Goal: Register for event/course

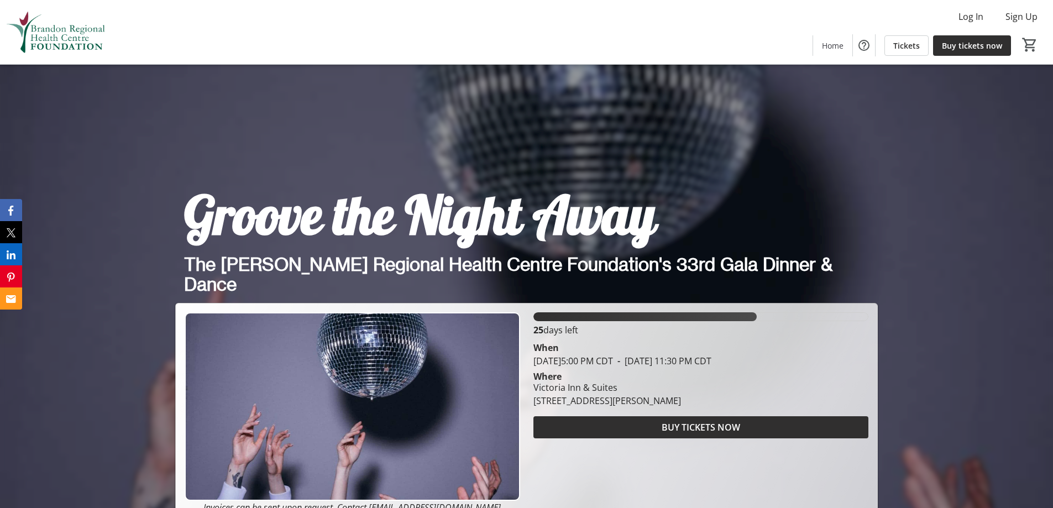
scroll to position [111, 0]
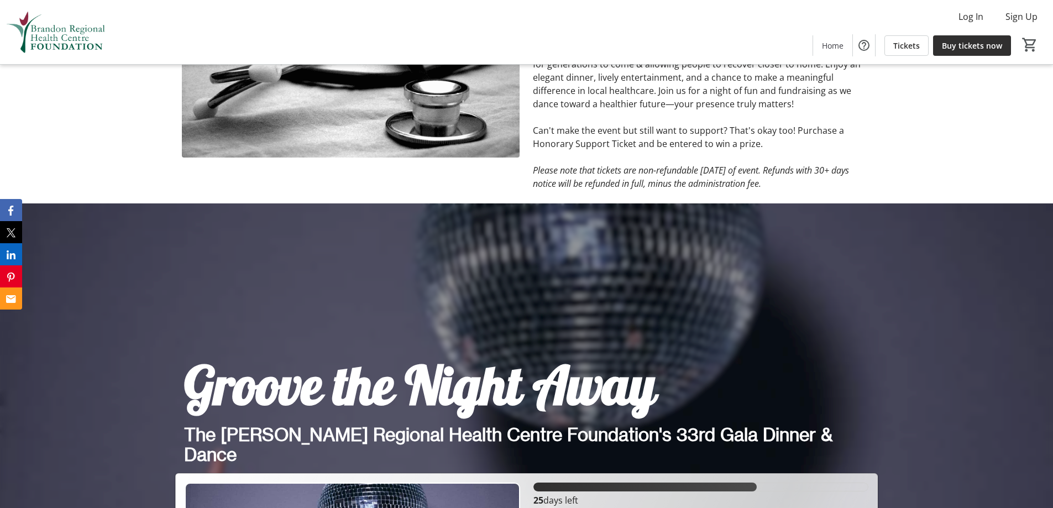
drag, startPoint x: 550, startPoint y: 173, endPoint x: 872, endPoint y: 185, distance: 322.6
click at [872, 185] on div "Get ready to "Groove the Night Away" at the Brandon Regional Health Centre Foun…" at bounding box center [701, 97] width 351 height 186
click at [851, 180] on p "Please note that tickets are non-refundable within 30 days of event. Refunds wi…" at bounding box center [702, 177] width 338 height 27
drag, startPoint x: 832, startPoint y: 180, endPoint x: 529, endPoint y: 173, distance: 302.6
click at [529, 173] on div "Get ready to "Groove the Night Away" at the Brandon Regional Health Centre Foun…" at bounding box center [701, 97] width 351 height 186
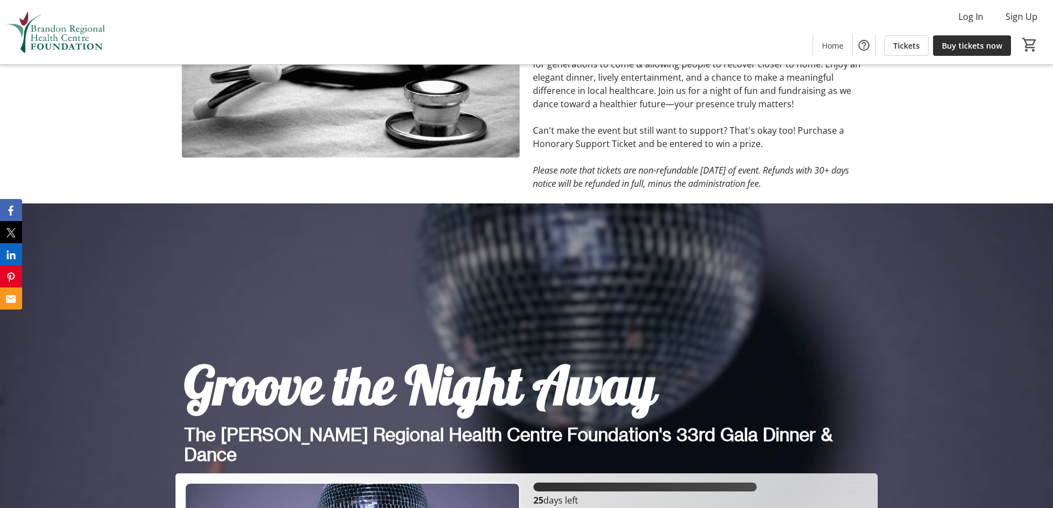
copy em "Please note that tickets are non-refundable within 30 days of event. Refunds wi…"
click at [614, 178] on em "Please note that tickets are non-refundable within 30 days of event. Refunds wi…" at bounding box center [691, 176] width 316 height 25
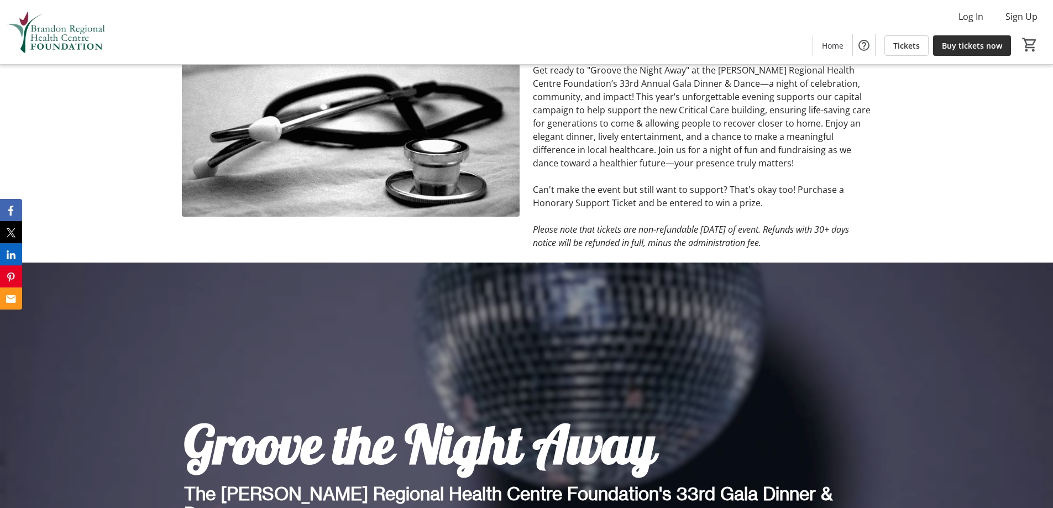
scroll to position [0, 0]
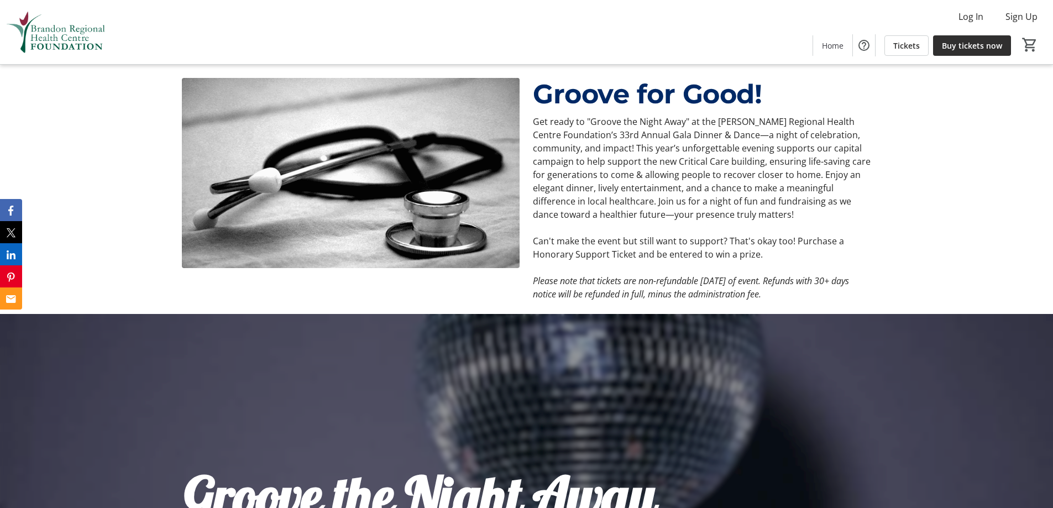
drag, startPoint x: 817, startPoint y: 198, endPoint x: 778, endPoint y: 199, distance: 39.3
click at [817, 199] on p "Get ready to "Groove the Night Away" at the Brandon Regional Health Centre Foun…" at bounding box center [702, 168] width 338 height 106
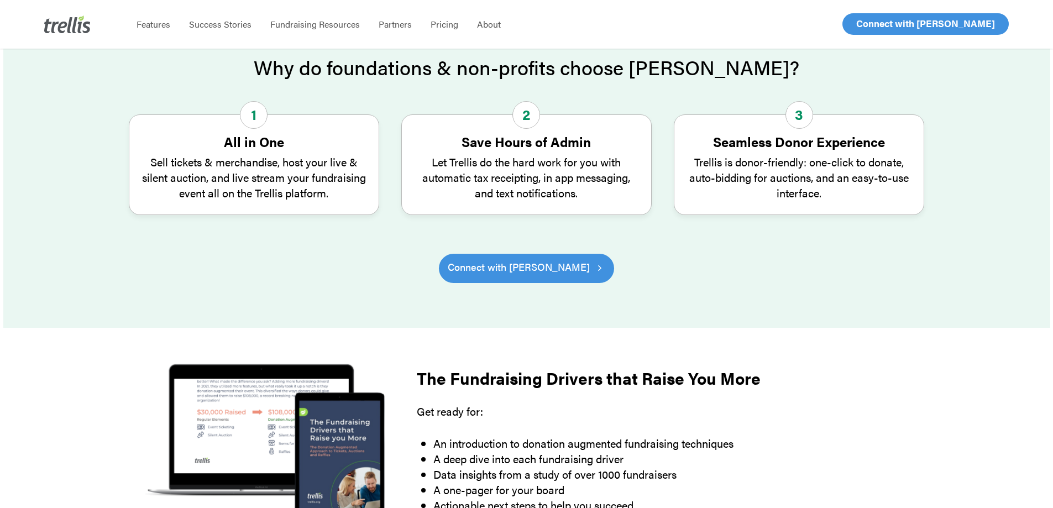
scroll to position [445, 0]
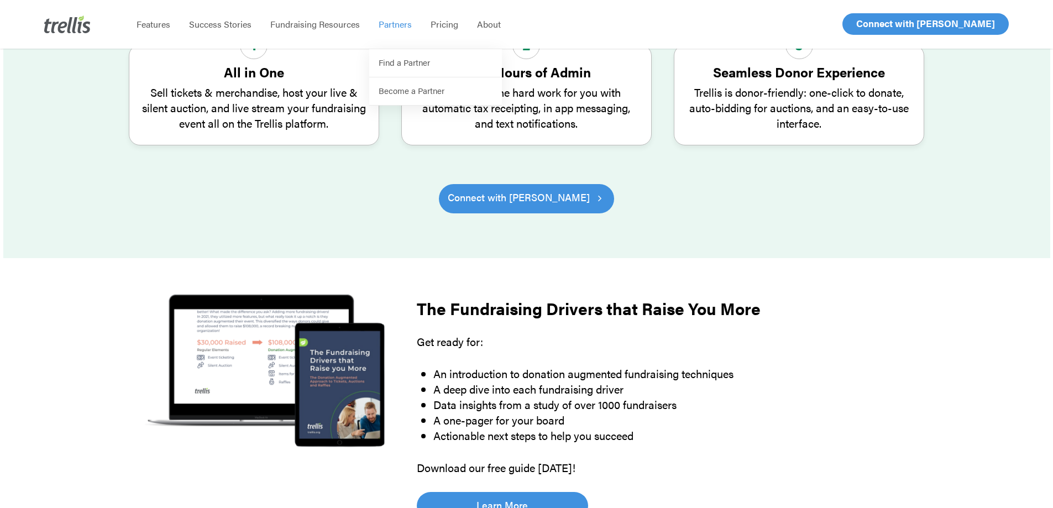
click at [363, 187] on div "Connect with [PERSON_NAME]" at bounding box center [527, 212] width 796 height 56
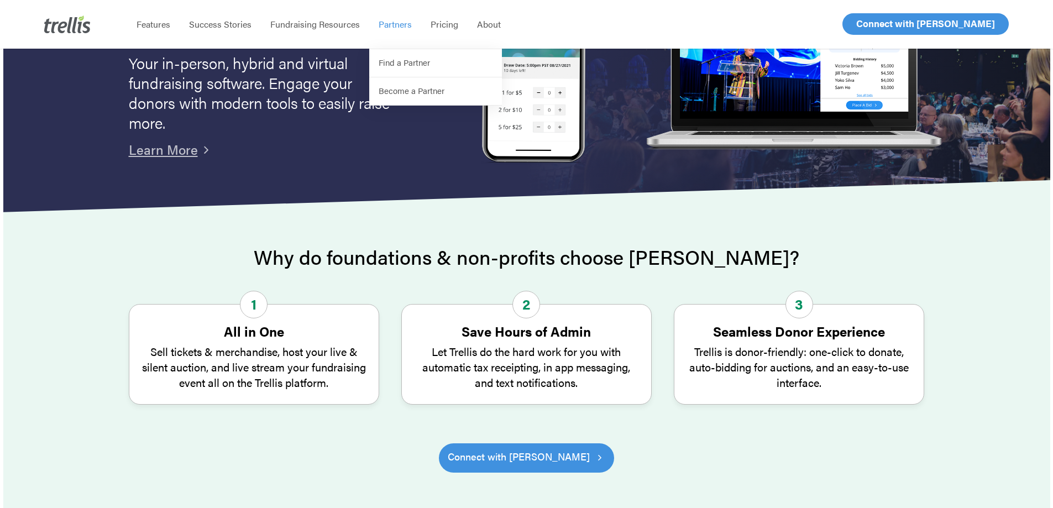
scroll to position [0, 0]
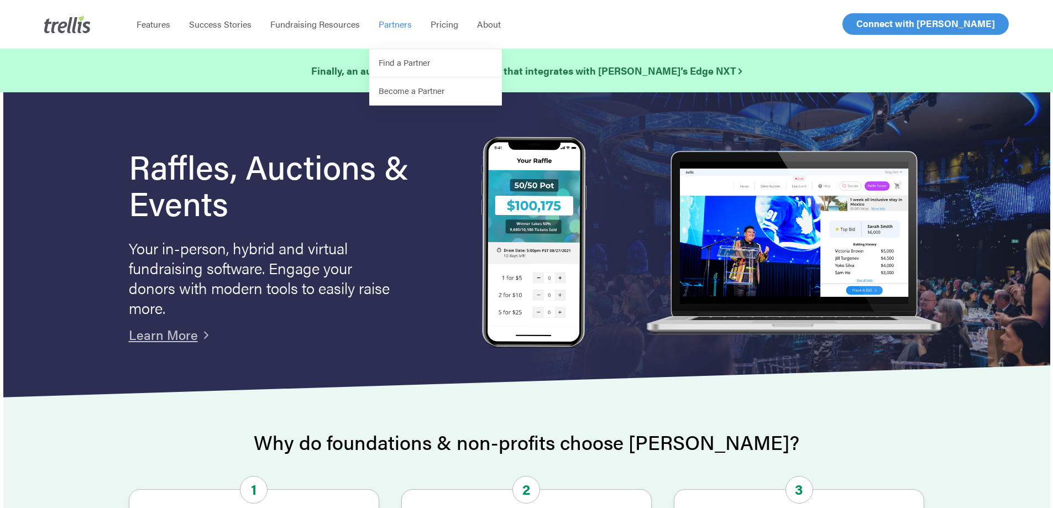
click at [591, 41] on div "Menu Features Success Stories Fundraising Resources Partners Find a Partner Bec…" at bounding box center [537, 24] width 820 height 49
click at [875, 23] on span "Log In" at bounding box center [869, 23] width 27 height 13
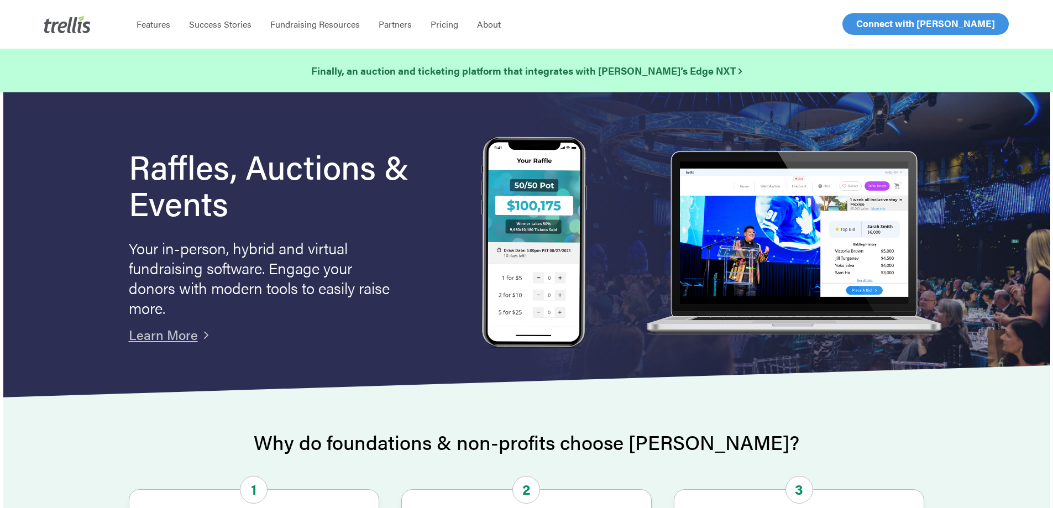
click at [858, 29] on span "Log In" at bounding box center [869, 23] width 27 height 13
